Goal: Navigation & Orientation: Find specific page/section

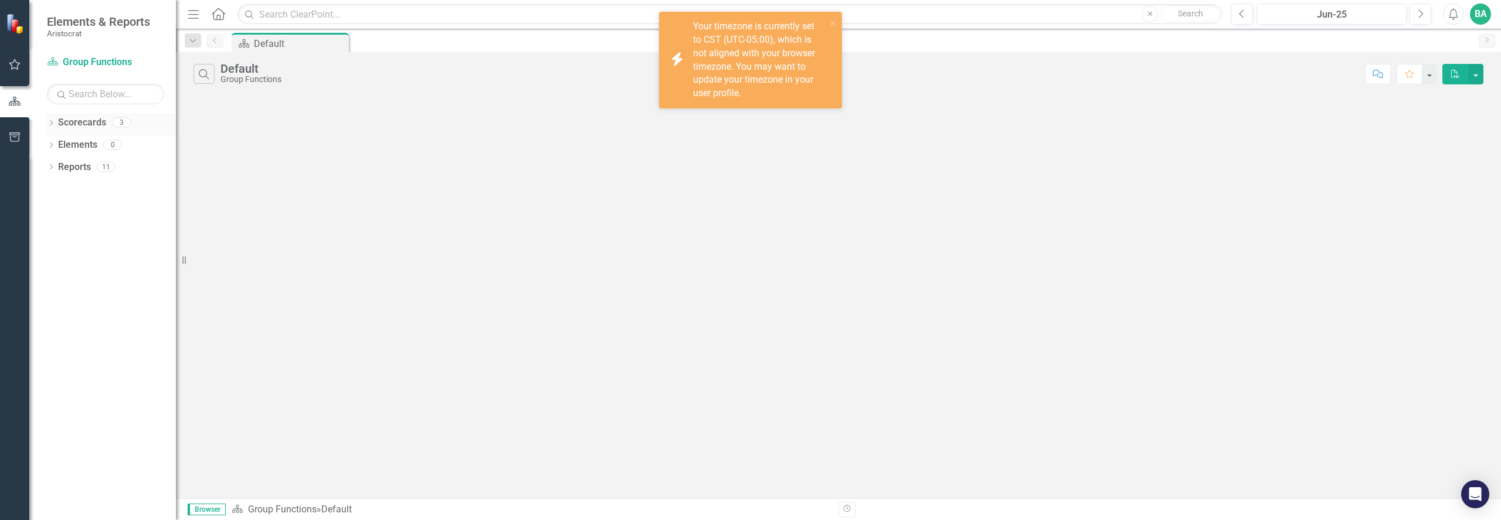
click at [80, 126] on link "Scorecards" at bounding box center [82, 122] width 48 height 13
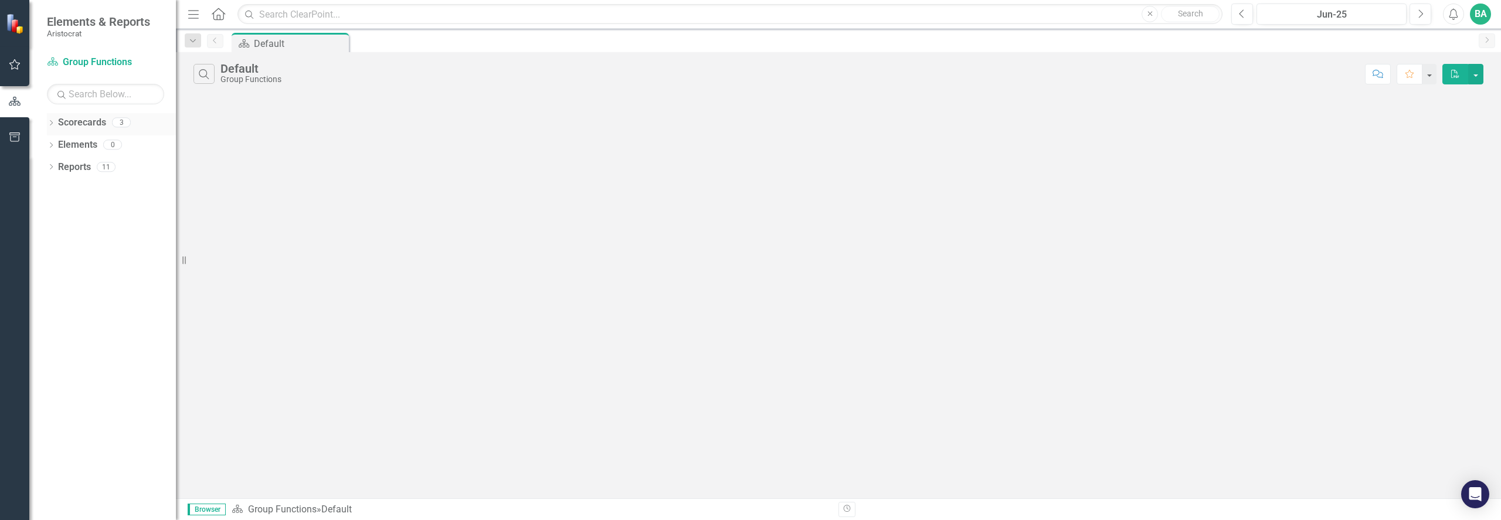
click at [56, 124] on div "Dropdown Scorecards 3" at bounding box center [111, 124] width 129 height 22
click at [52, 125] on icon "Dropdown" at bounding box center [51, 124] width 8 height 6
click at [57, 141] on icon "Dropdown" at bounding box center [57, 144] width 9 height 7
click at [99, 167] on link "Risk Appetite Metrics" at bounding box center [126, 167] width 100 height 13
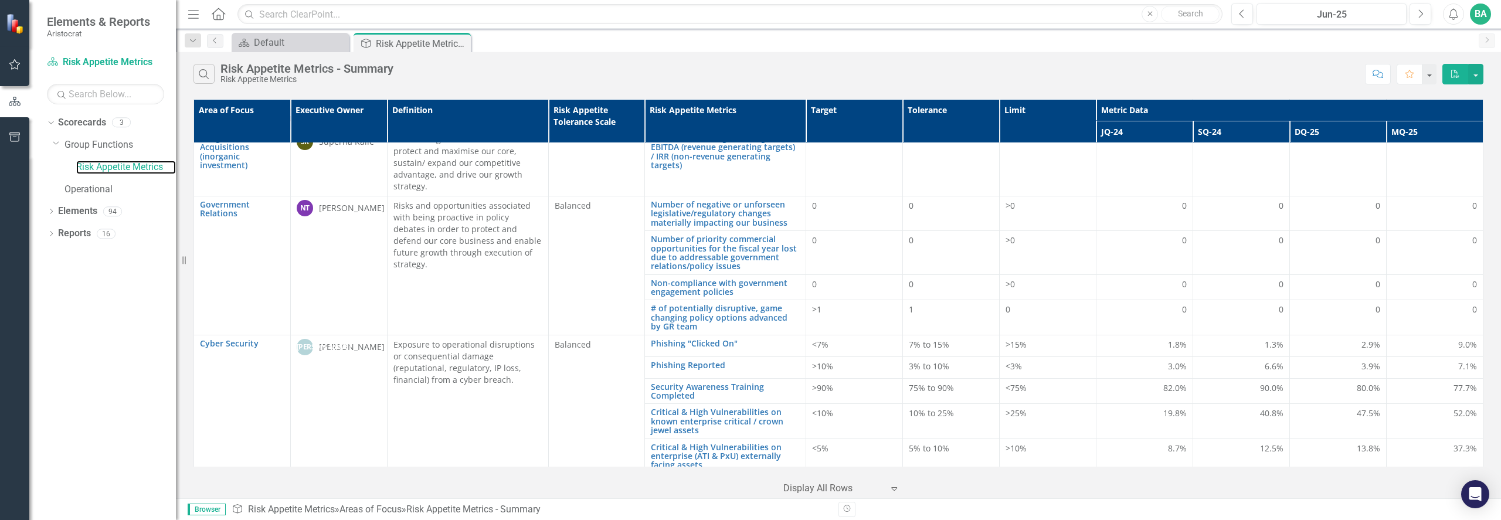
scroll to position [1941, 0]
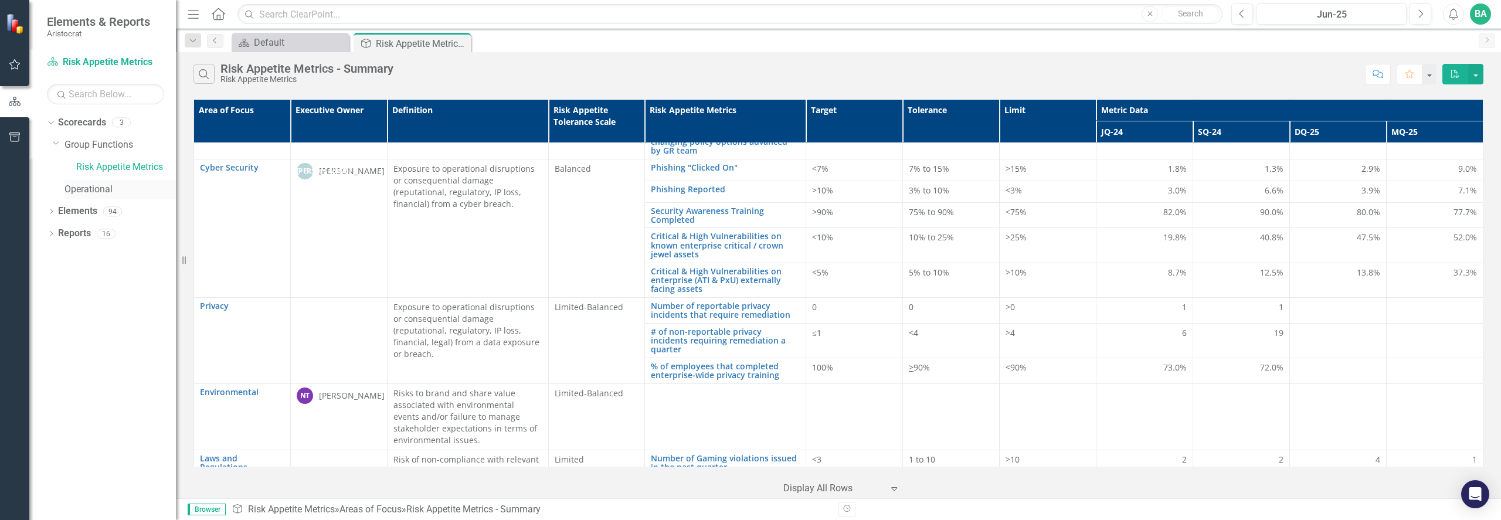
click at [89, 191] on link "Operational" at bounding box center [119, 189] width 111 height 13
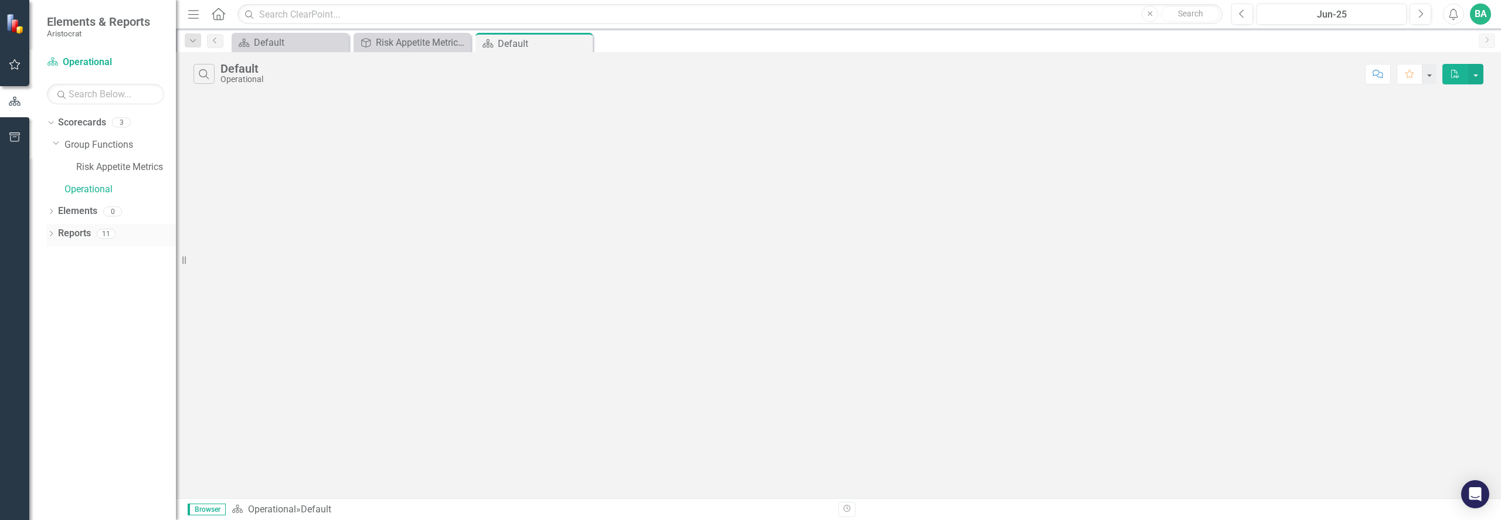
click at [51, 236] on icon "Dropdown" at bounding box center [51, 235] width 8 height 6
click at [50, 236] on icon "Dropdown" at bounding box center [49, 233] width 6 height 8
click at [52, 117] on div "Dropdown Scorecards 3" at bounding box center [111, 124] width 129 height 22
click at [49, 125] on icon "Dropdown" at bounding box center [49, 122] width 6 height 8
